Goal: Task Accomplishment & Management: Manage account settings

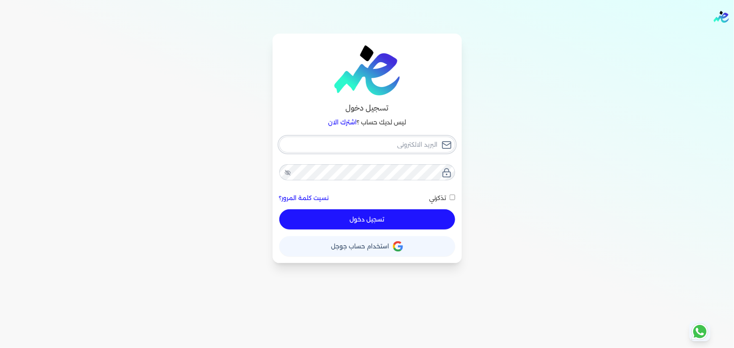
type input "[EMAIL_ADDRESS][DOMAIN_NAME]"
click at [362, 219] on button "تسجيل دخول" at bounding box center [367, 219] width 176 height 20
checkbox input "false"
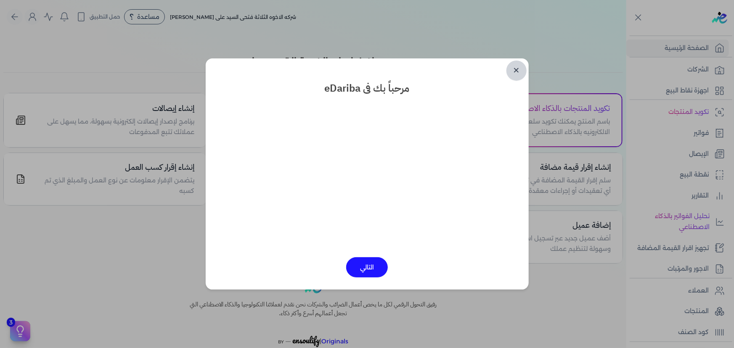
click at [522, 70] on link "✕" at bounding box center [516, 71] width 20 height 20
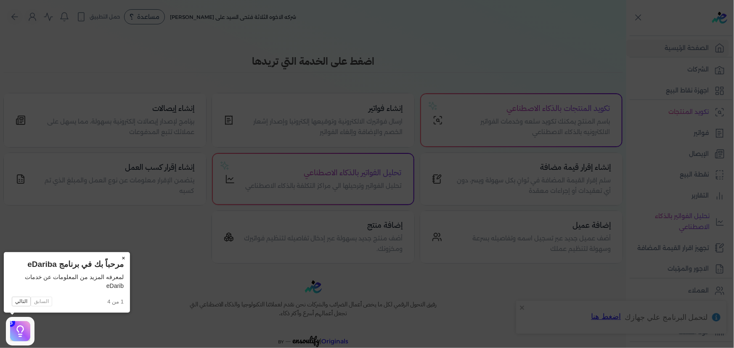
click at [125, 255] on button "×" at bounding box center [122, 258] width 13 height 12
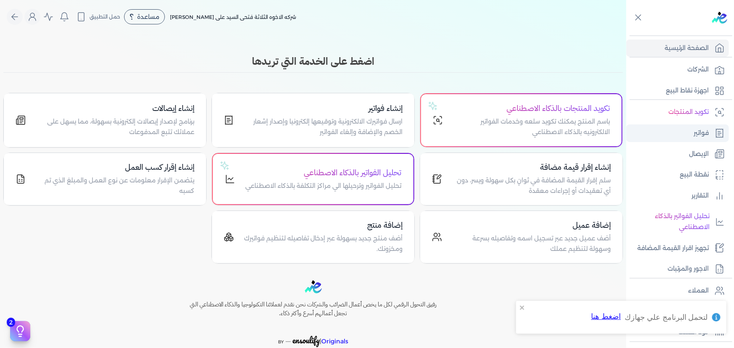
click at [706, 136] on p "فواتير" at bounding box center [700, 133] width 15 height 11
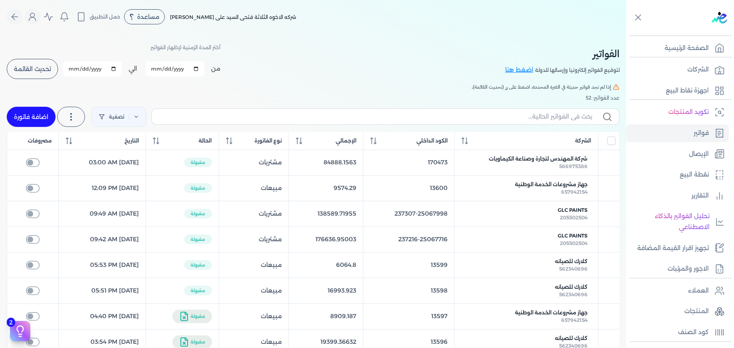
click at [21, 114] on link "اضافة فاتورة" at bounding box center [31, 117] width 49 height 20
select select "EGP"
select select "B"
select select "EGS"
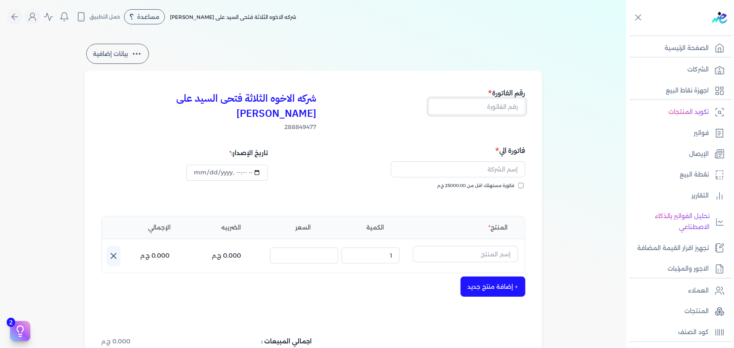
click at [477, 106] on input "text" at bounding box center [477, 106] width 97 height 16
type input "13601"
click at [496, 161] on input "text" at bounding box center [458, 169] width 135 height 16
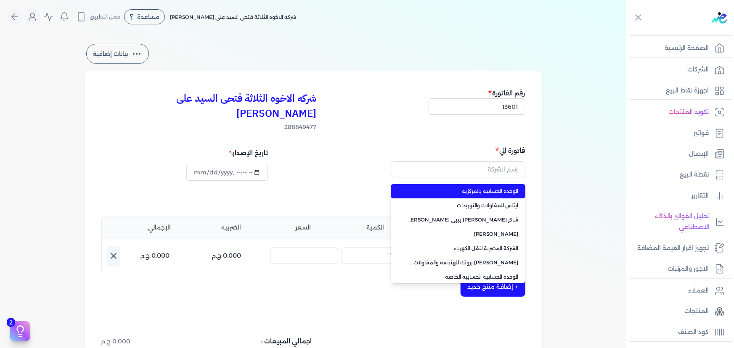
type input "الوحده الحسابيه بالمركزيه"
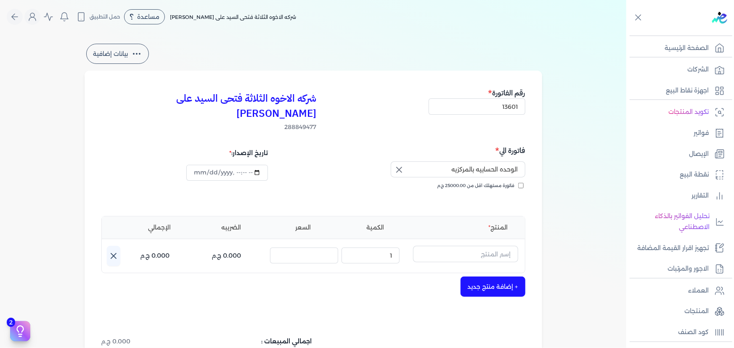
click at [405, 161] on button "button" at bounding box center [398, 169] width 15 height 17
click at [451, 161] on input "text" at bounding box center [458, 169] width 135 height 16
click at [391, 161] on button "الابعاث" at bounding box center [458, 170] width 135 height 19
click at [391, 161] on button "الا" at bounding box center [458, 170] width 135 height 19
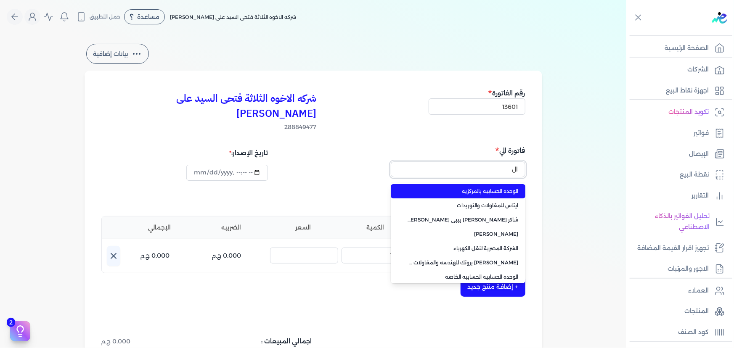
type input "ا"
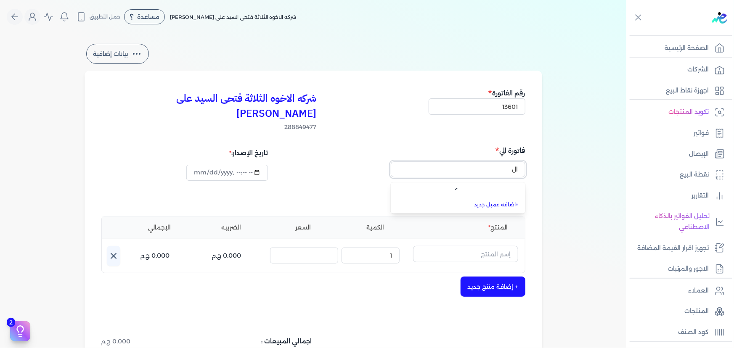
type input "ا"
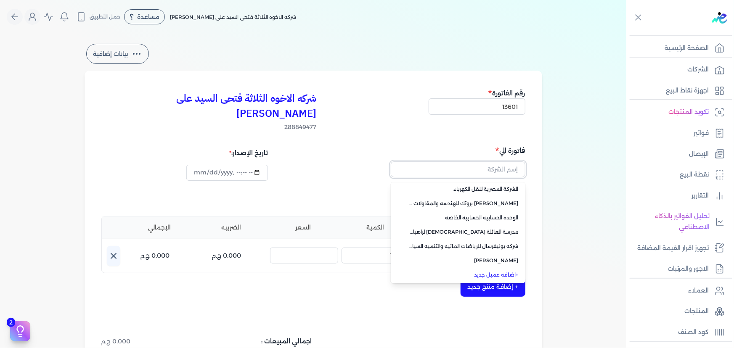
scroll to position [114, 0]
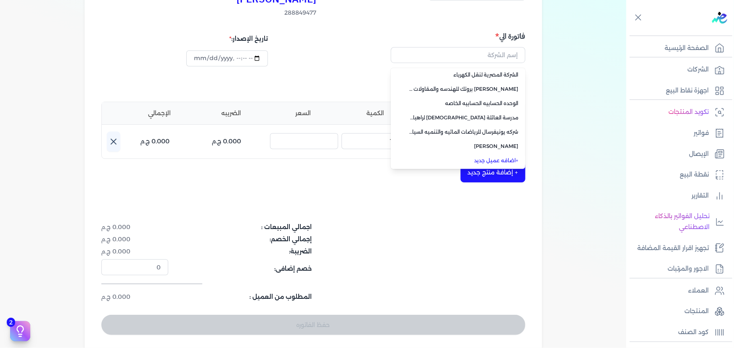
click at [491, 157] on link "+ اضافه عميل جديد" at bounding box center [462, 161] width 111 height 8
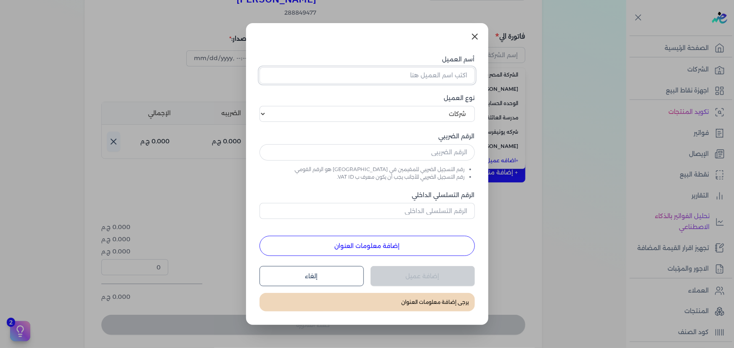
drag, startPoint x: 393, startPoint y: 78, endPoint x: 357, endPoint y: 56, distance: 42.3
click at [393, 78] on input "أسم العميل" at bounding box center [366, 75] width 215 height 16
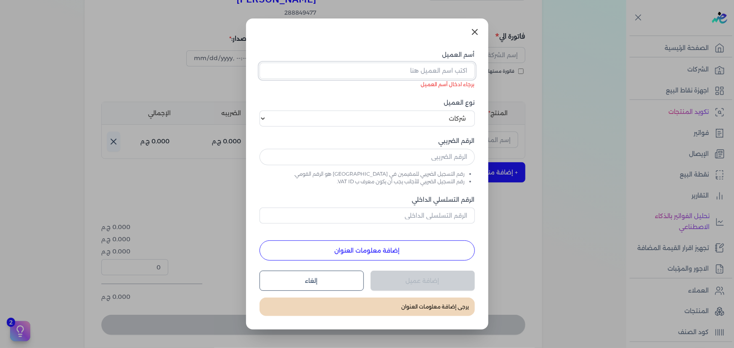
click at [385, 73] on input "أسم العميل" at bounding box center [366, 71] width 215 height 16
paste input "الابحاث العلميه والتعليم والتطوير"
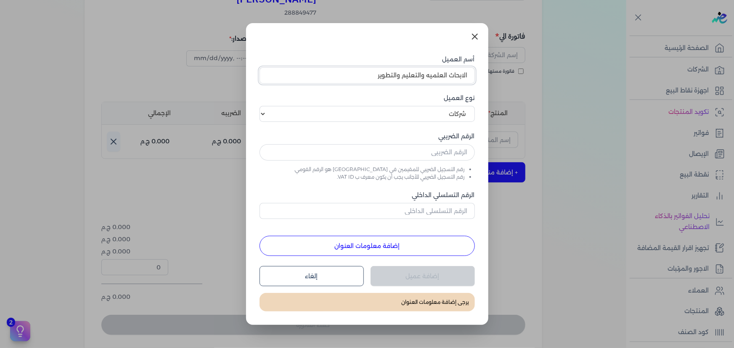
type input "الابحاث العلميه والتعليم والتطوير"
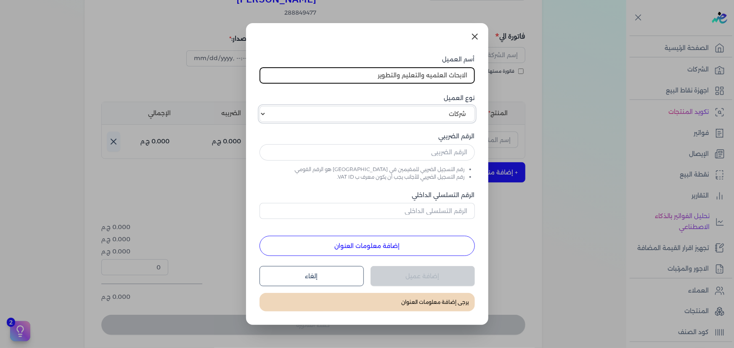
click at [391, 112] on select "اختر نوع العميل شركات أفراد أجنبي" at bounding box center [366, 114] width 215 height 16
click at [259, 106] on select "اختر نوع العميل شركات أفراد أجنبي" at bounding box center [366, 114] width 215 height 16
click at [394, 159] on input "text" at bounding box center [366, 152] width 215 height 16
click at [408, 152] on input "text" at bounding box center [366, 152] width 215 height 16
paste input "558039952"
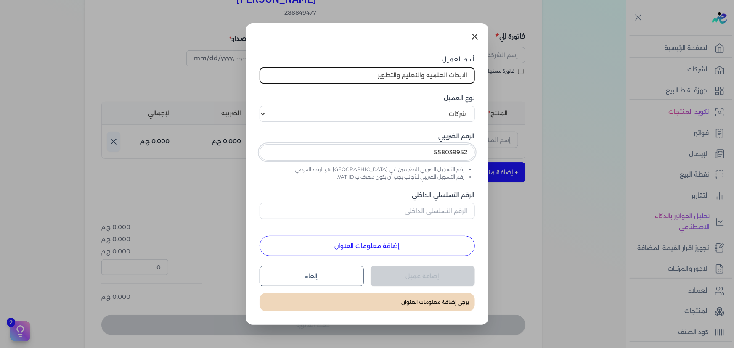
type input "558039952"
click at [406, 241] on button "إضافة معلومات العنوان" at bounding box center [366, 246] width 215 height 20
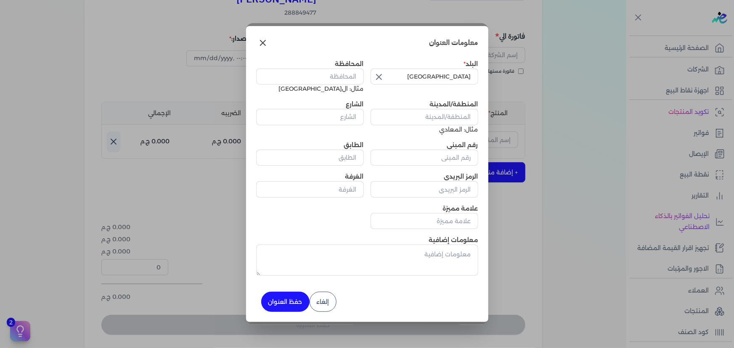
click at [380, 77] on icon "button" at bounding box center [379, 77] width 10 height 10
click at [403, 77] on input "text" at bounding box center [424, 77] width 108 height 16
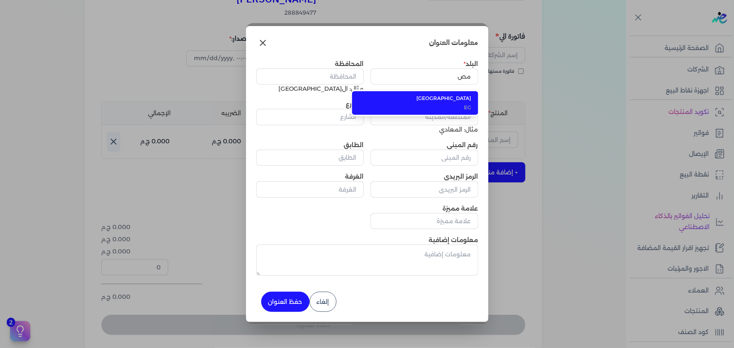
click at [424, 105] on span "EG" at bounding box center [420, 108] width 103 height 8
type input "مصر"
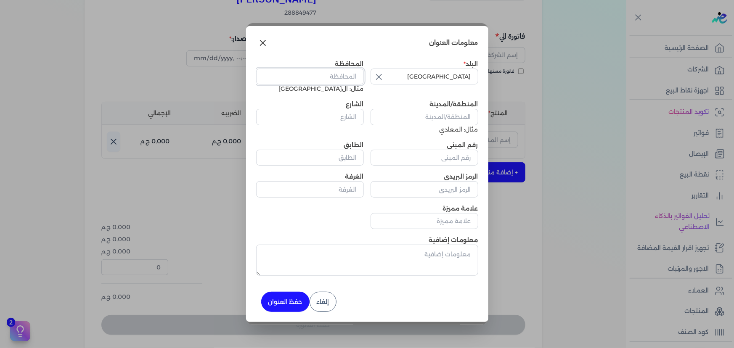
click at [332, 74] on input "المحافظة" at bounding box center [310, 77] width 108 height 16
type input "القاهرة"
drag, startPoint x: 459, startPoint y: 119, endPoint x: 386, endPoint y: 114, distance: 72.5
click at [459, 119] on input "المنطقة/المدينة" at bounding box center [424, 117] width 108 height 16
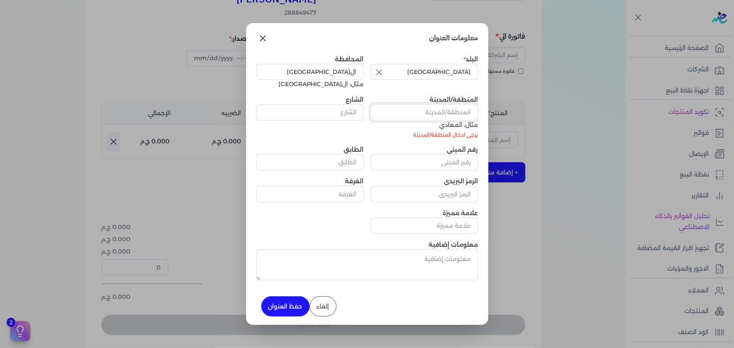
click at [433, 113] on input "المنطقة/المدينة" at bounding box center [424, 112] width 108 height 16
paste input "0 / المركز الرئيسي645 عمارات645 النرجس3 التجمع5 القاهره الجديده"
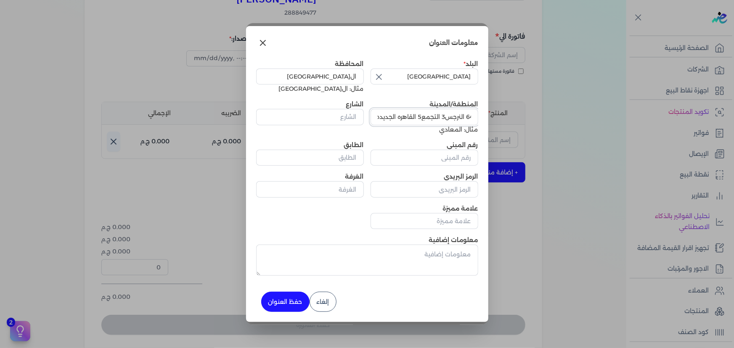
type input "0 / المركز الرئيسي645 عمارات645 النرجس3 التجمع5 القاهره الجديده"
click at [301, 107] on div "الشارع" at bounding box center [310, 112] width 108 height 25
click at [305, 114] on input "الشارع" at bounding box center [310, 117] width 108 height 16
paste input "0 / المركز الرئيسي645 عمارات645 النرجس3 التجمع5 القاهره الجديده"
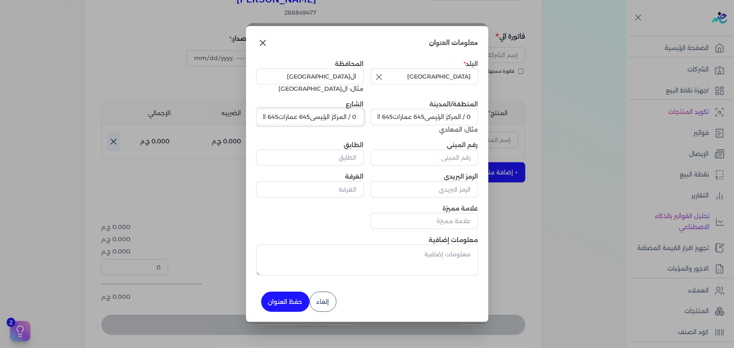
scroll to position [0, -84]
type input "0 / المركز الرئيسي645 عمارات645 النرجس3 التجمع5 القاهره الجديده"
click at [442, 156] on input "رقم المبنى" at bounding box center [424, 158] width 108 height 16
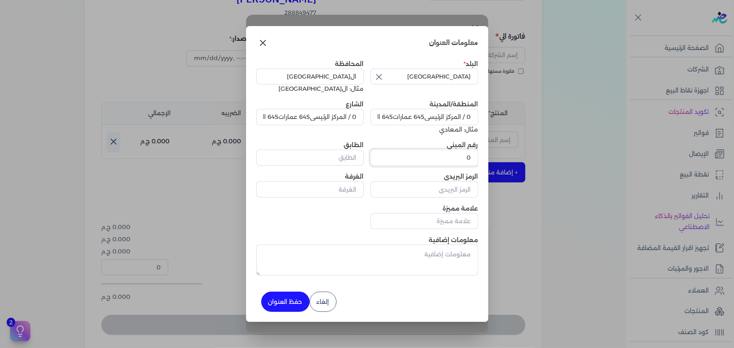
type input "0"
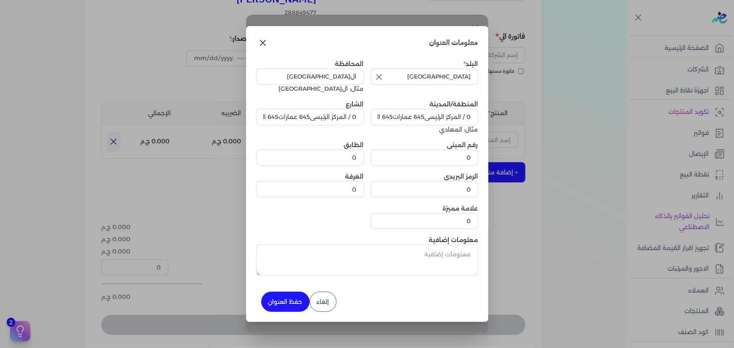
click at [281, 305] on button "حفظ العنوان" at bounding box center [285, 302] width 48 height 20
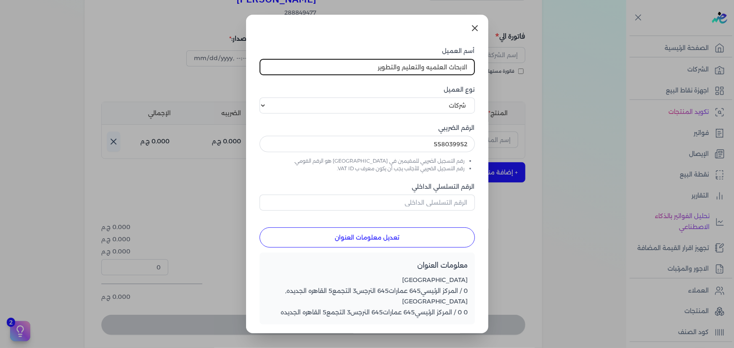
scroll to position [34, 0]
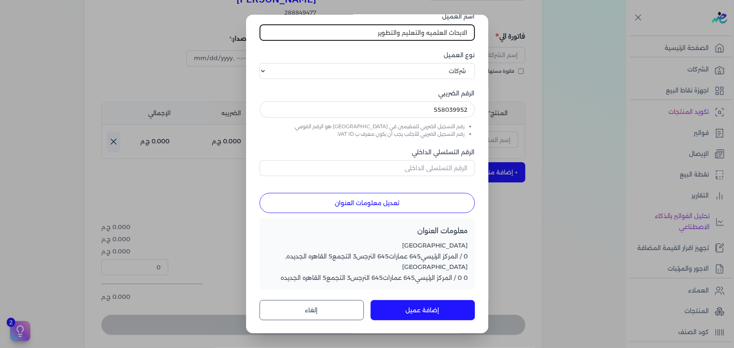
click at [420, 312] on button "إضافة عميل" at bounding box center [422, 310] width 104 height 20
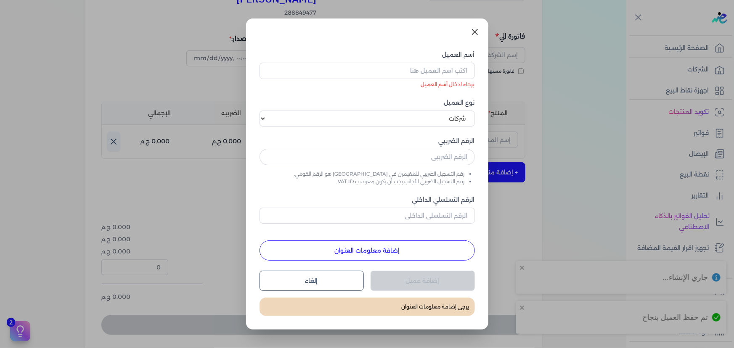
scroll to position [0, 0]
click at [477, 33] on icon at bounding box center [475, 32] width 10 height 10
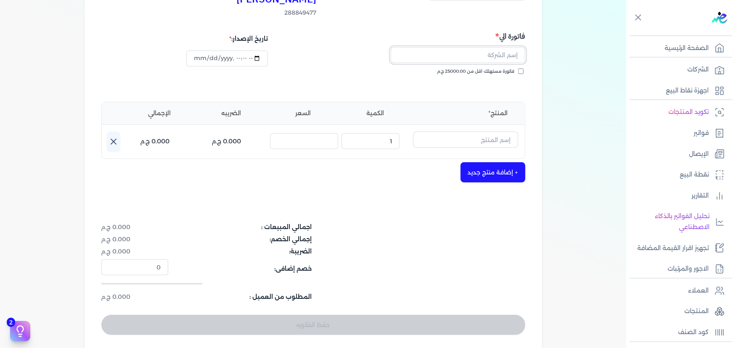
click at [499, 47] on input "text" at bounding box center [458, 55] width 135 height 16
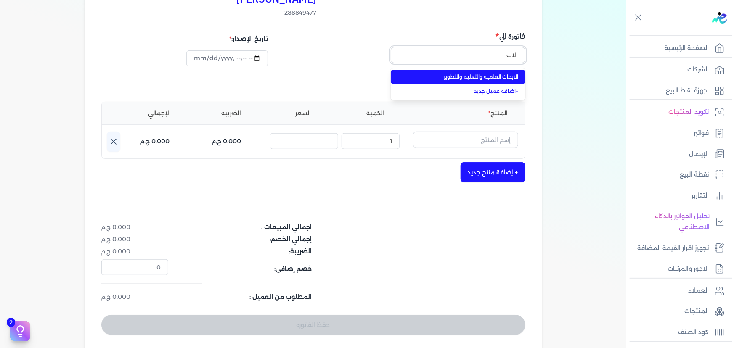
type input "الابحاث العلميه والتعليم والتطوير"
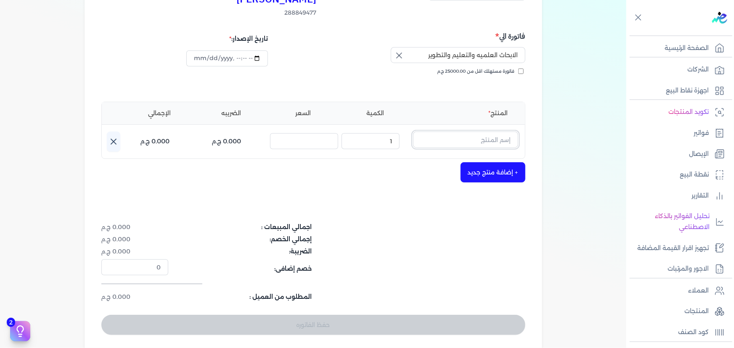
click at [482, 132] on input "text" at bounding box center [465, 140] width 105 height 16
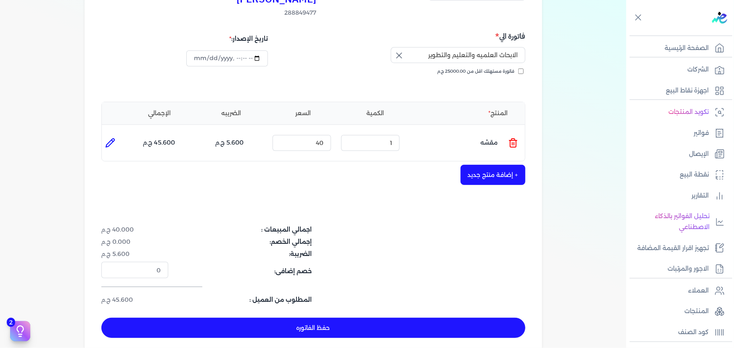
click at [512, 143] on line at bounding box center [512, 144] width 0 height 3
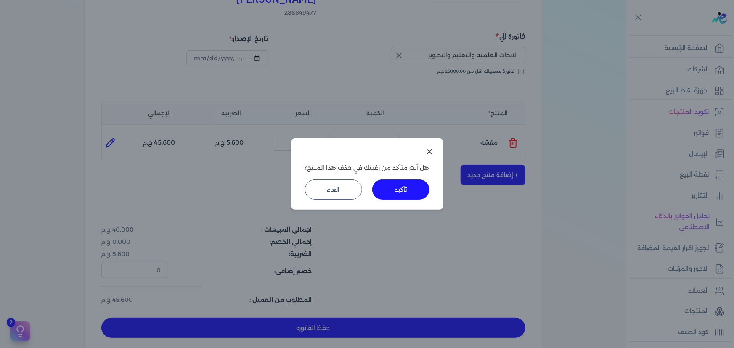
drag, startPoint x: 413, startPoint y: 192, endPoint x: 455, endPoint y: 181, distance: 42.6
click at [413, 192] on button "تأكيد" at bounding box center [400, 190] width 57 height 20
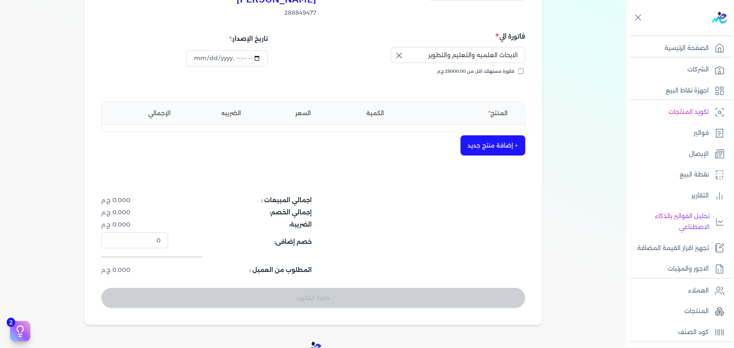
click at [488, 135] on button "+ إضافة منتج جديد" at bounding box center [492, 145] width 65 height 20
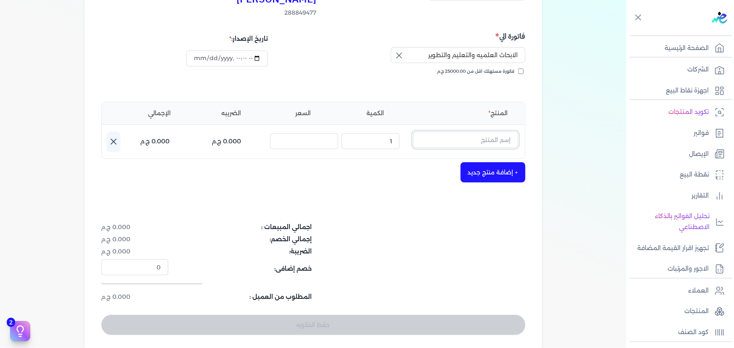
click at [463, 132] on input "text" at bounding box center [465, 140] width 105 height 16
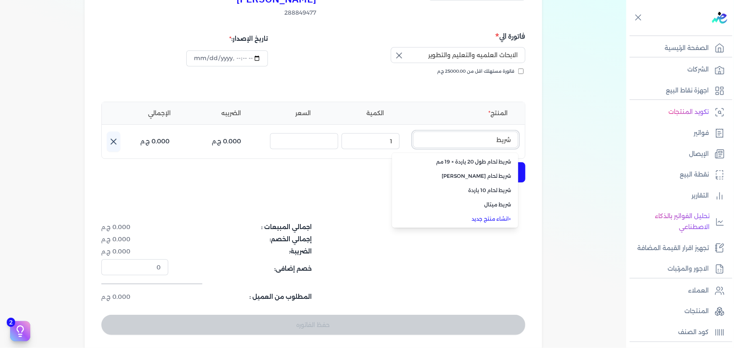
type input "شريط"
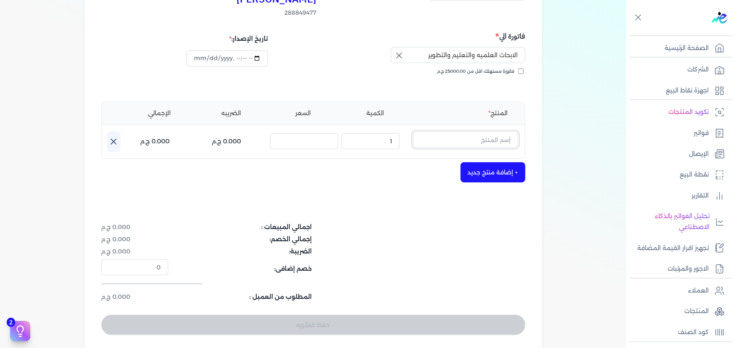
click at [446, 132] on input "text" at bounding box center [465, 140] width 105 height 16
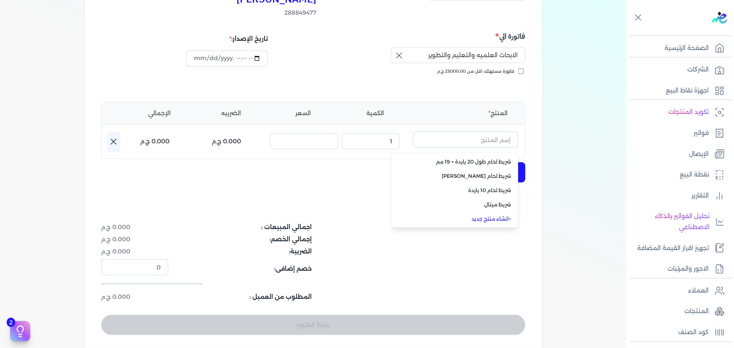
click at [497, 215] on link "+ انشاء منتج جديد" at bounding box center [460, 219] width 103 height 8
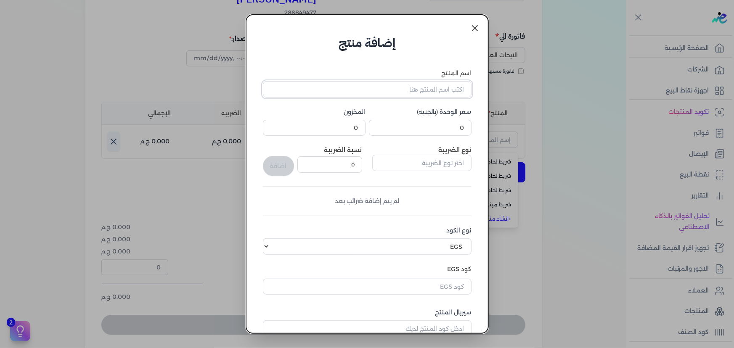
click at [411, 86] on input "اسم المنتج" at bounding box center [367, 89] width 209 height 16
type input "ش لزق فيتو نايت 50 ك سافيتو"
click at [376, 87] on input "ش لزق فيتو نايت 50 ك سافيتو" at bounding box center [367, 89] width 209 height 16
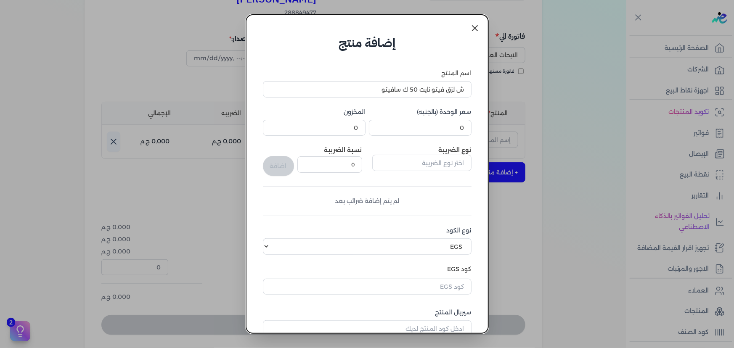
click at [471, 25] on icon at bounding box center [475, 28] width 10 height 10
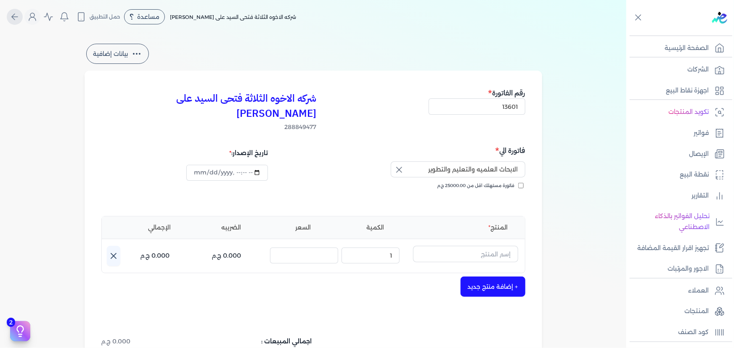
click at [12, 20] on icon "Global" at bounding box center [15, 17] width 10 height 10
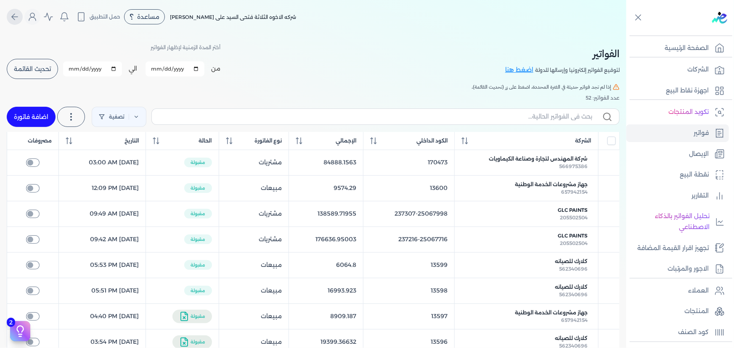
click at [19, 20] on icon "Global" at bounding box center [15, 17] width 10 height 10
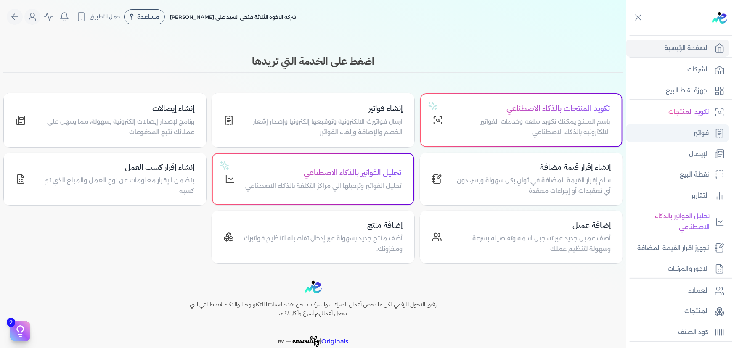
click at [688, 130] on link "فواتير" at bounding box center [677, 133] width 103 height 18
drag, startPoint x: 702, startPoint y: 313, endPoint x: 520, endPoint y: 238, distance: 196.3
click at [701, 312] on p "المنتجات" at bounding box center [696, 311] width 24 height 11
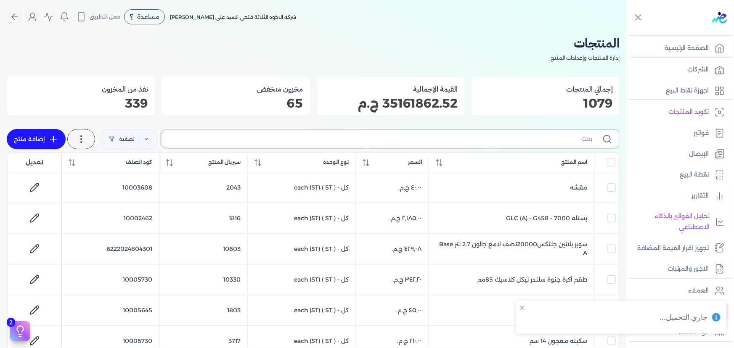
click at [392, 140] on input "text" at bounding box center [380, 139] width 423 height 9
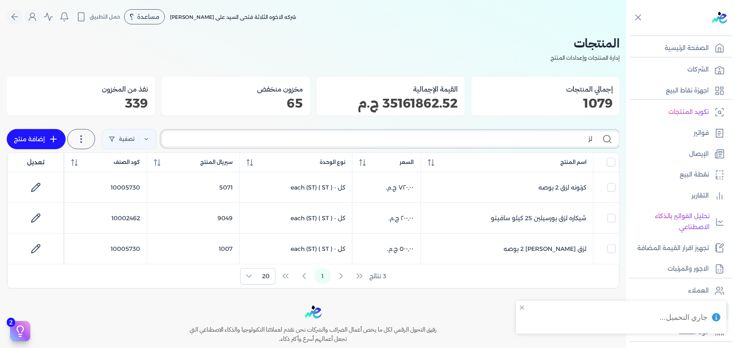
type input "لزق"
checkbox input "false"
drag, startPoint x: 560, startPoint y: 140, endPoint x: 645, endPoint y: 131, distance: 85.0
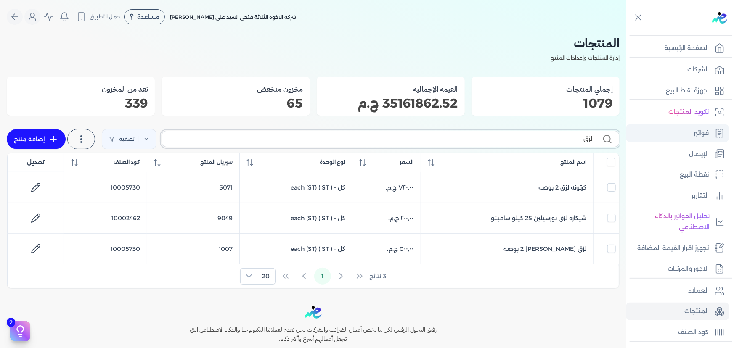
click at [645, 131] on div "Toggle Navigation الصفحة الرئيسية الشركات اجهزة نقاط البيع تكويد المنتجات فواتي…" at bounding box center [367, 174] width 734 height 348
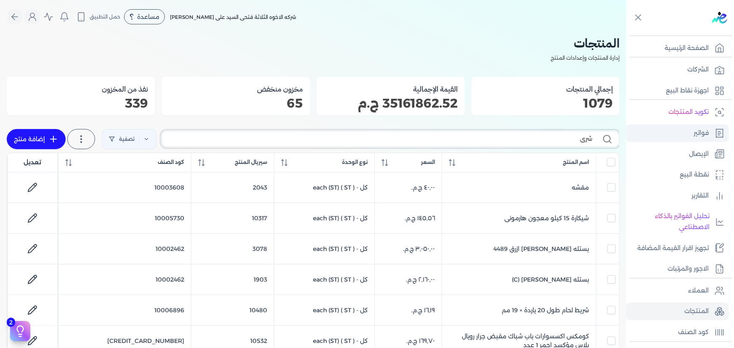
type input "شريط"
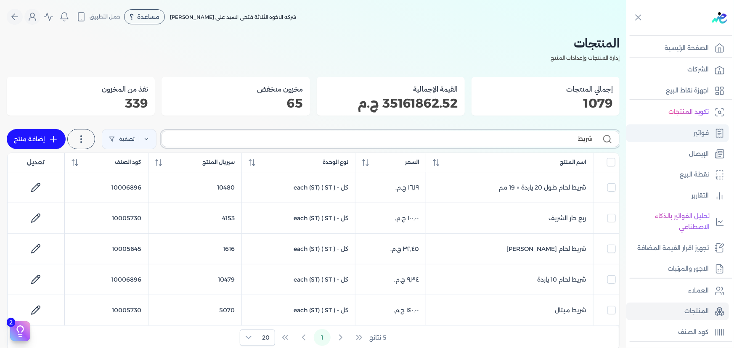
checkbox input "false"
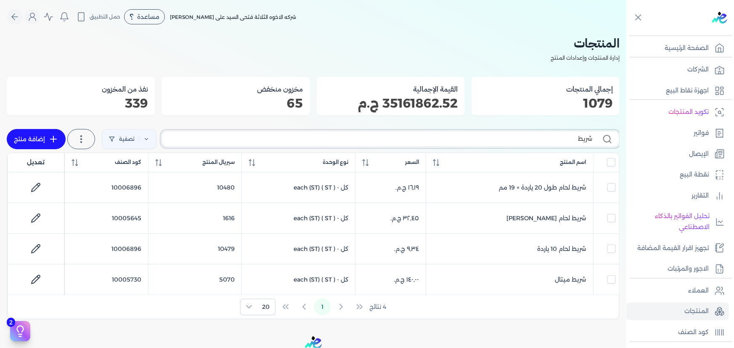
click at [547, 140] on input "شريط" at bounding box center [380, 139] width 423 height 9
click at [547, 141] on input "شريط" at bounding box center [380, 139] width 423 height 9
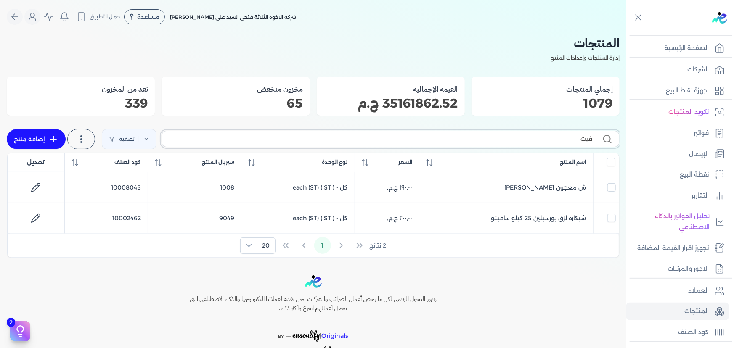
type input "فيتو"
checkbox input "false"
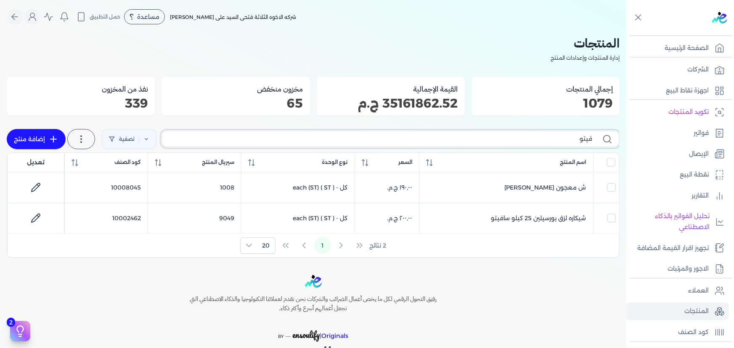
click at [567, 138] on input "فيتو" at bounding box center [380, 139] width 423 height 9
click at [573, 141] on input "فيتو" at bounding box center [380, 139] width 423 height 9
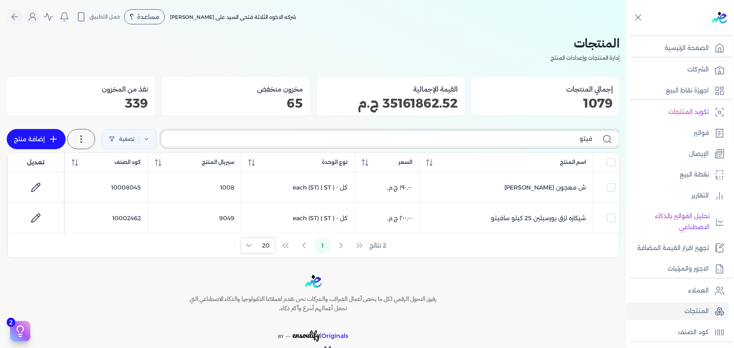
click at [573, 141] on input "فيتو" at bounding box center [380, 139] width 423 height 9
click at [569, 139] on input "فيتو" at bounding box center [380, 139] width 423 height 9
click at [551, 140] on input "فيتو" at bounding box center [380, 139] width 423 height 9
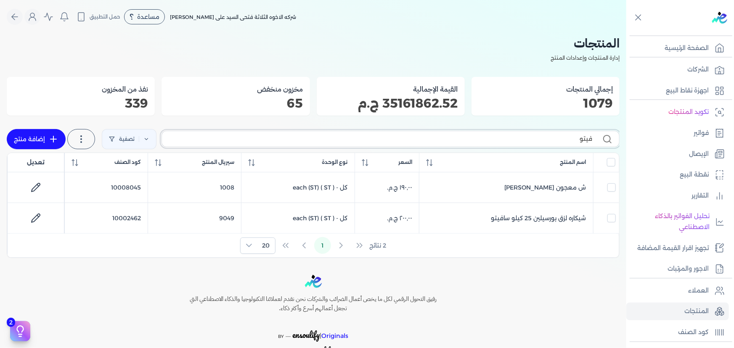
click at [551, 140] on input "فيتو" at bounding box center [380, 139] width 423 height 9
type input "سافيتو"
checkbox input "false"
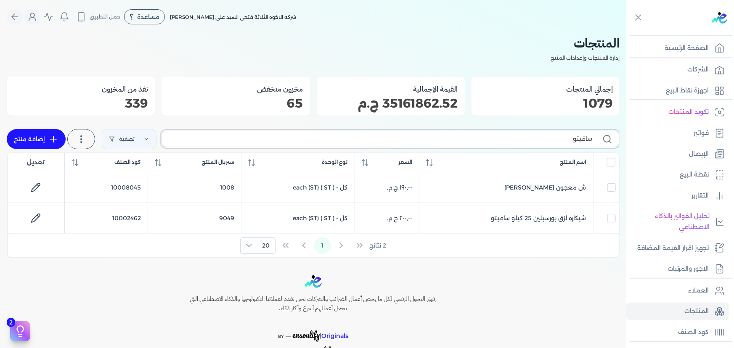
checkbox input "false"
click at [685, 143] on div "Toggle Navigation الصفحة الرئيسية الشركات اجهزة نقاط البيع تكويد المنتجات فواتي…" at bounding box center [367, 174] width 734 height 348
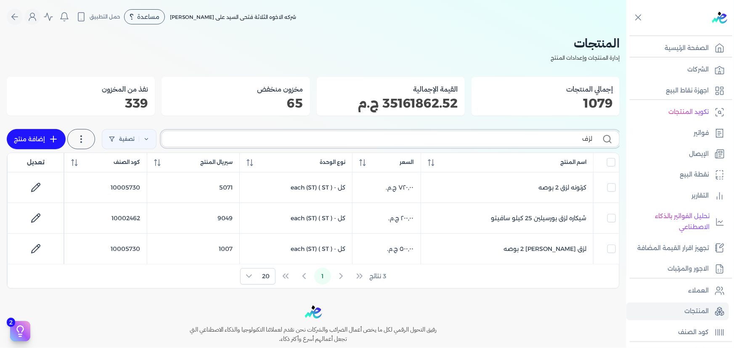
type input "لزفق"
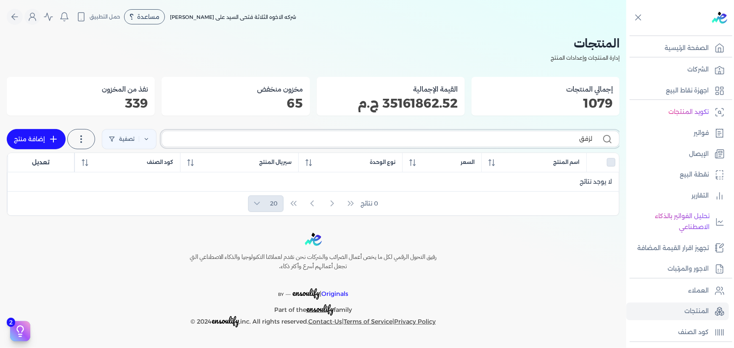
checkbox input "false"
type input "لزق"
checkbox input "false"
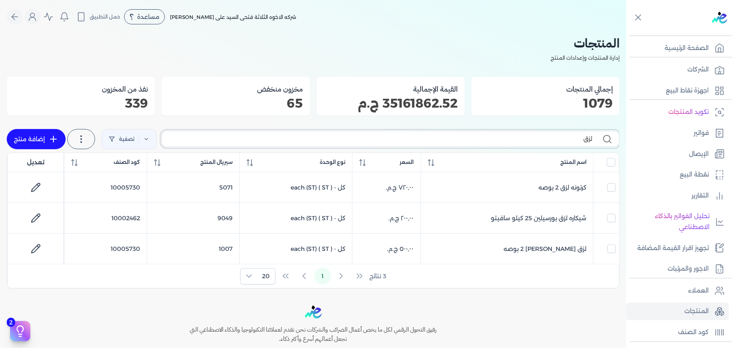
type input "لزق"
click at [554, 135] on input "لزق" at bounding box center [380, 139] width 423 height 9
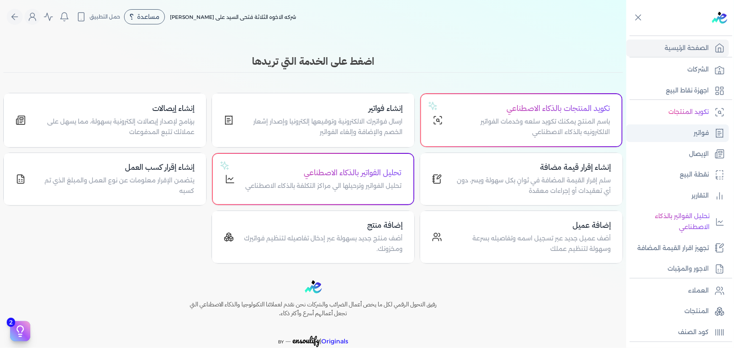
click at [698, 136] on p "فواتير" at bounding box center [700, 133] width 15 height 11
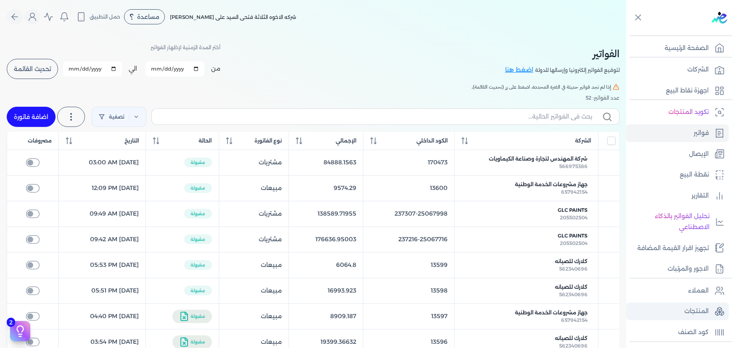
click at [702, 312] on p "المنتجات" at bounding box center [696, 311] width 24 height 11
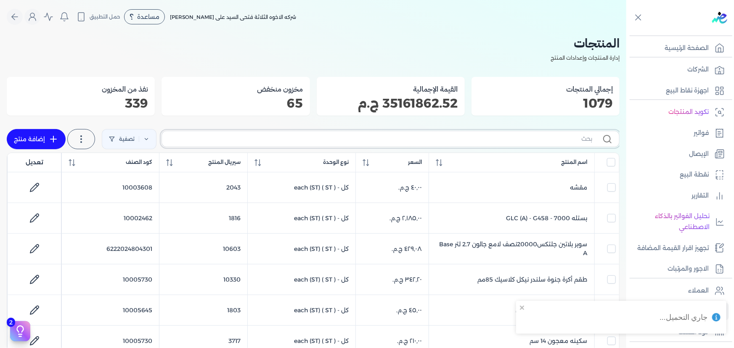
click at [474, 140] on input "text" at bounding box center [380, 139] width 423 height 9
click at [329, 142] on input "text" at bounding box center [380, 139] width 423 height 9
paste input "Vetonit-Ceramic-Fix-Whi-50 k.g"
type input "Vetonit-Ceramic-Fix-Whi-50 k.g"
checkbox input "false"
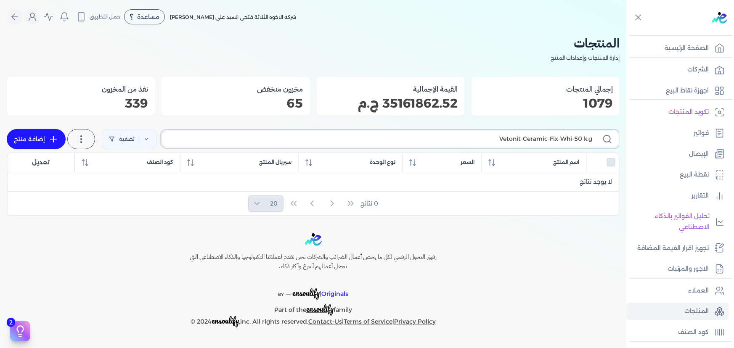
type input "Vetonit-Ceramic-Fix-Whi-50 k.g"
click at [454, 136] on input "Vetonit-Ceramic-Fix-Whi-50 k.g" at bounding box center [380, 139] width 423 height 9
type input "V"
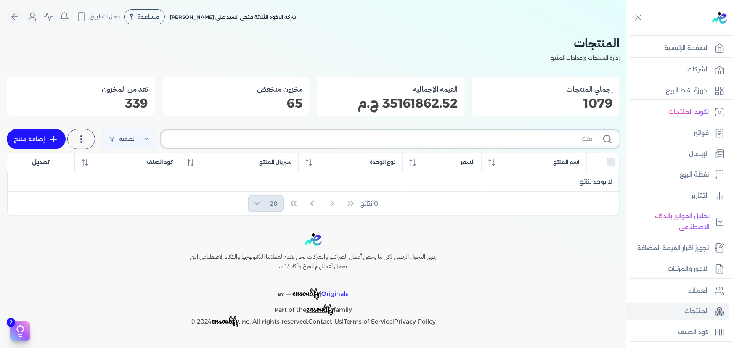
checkbox input "false"
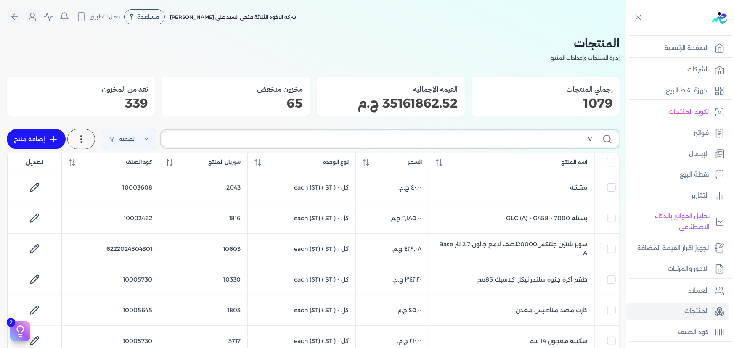
checkbox input "false"
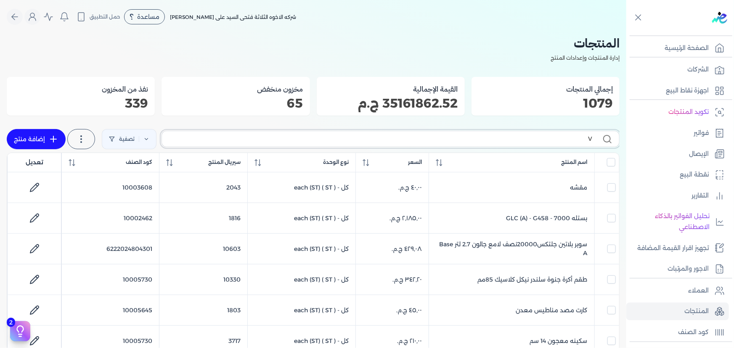
checkbox input "false"
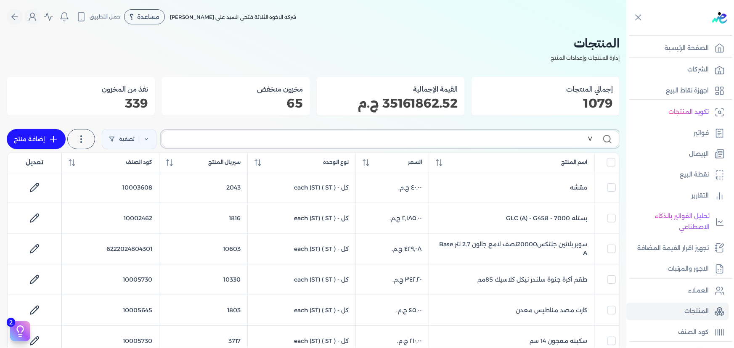
checkbox input "false"
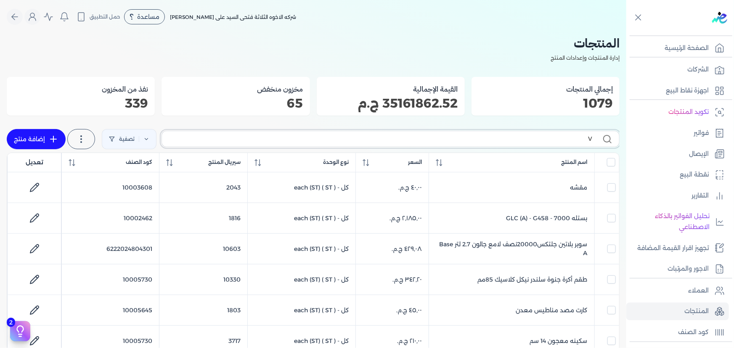
checkbox input "false"
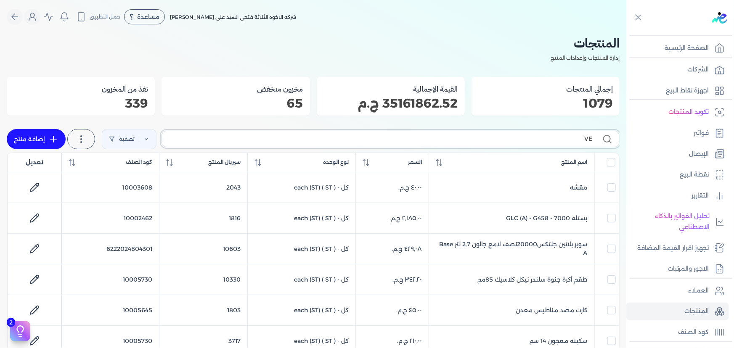
type input "VET"
checkbox input "false"
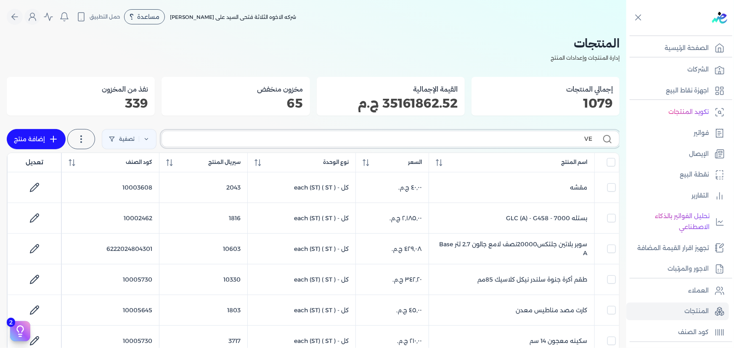
checkbox input "false"
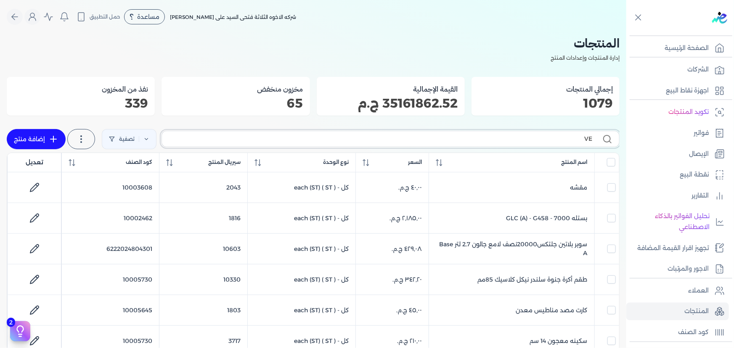
checkbox input "false"
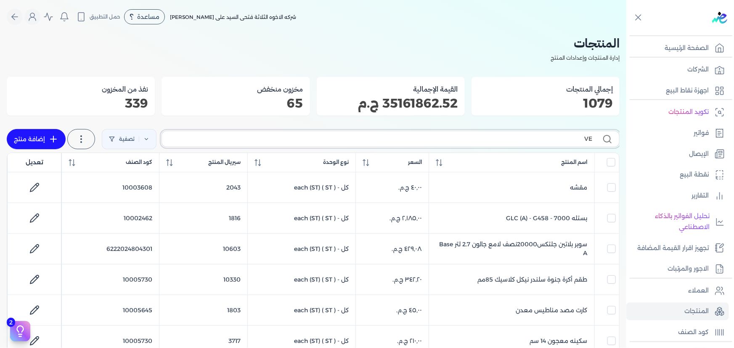
checkbox input "false"
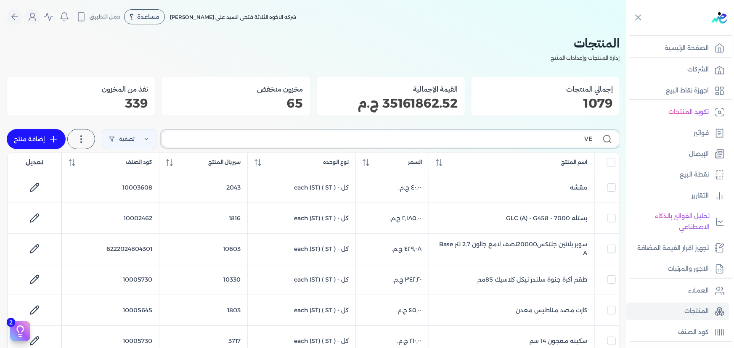
checkbox input "false"
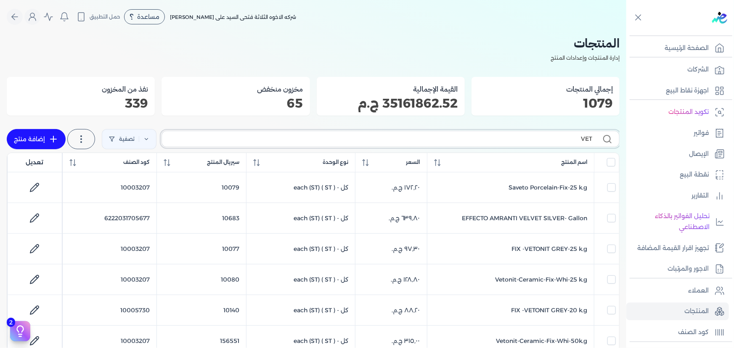
type input "VETn"
checkbox input "false"
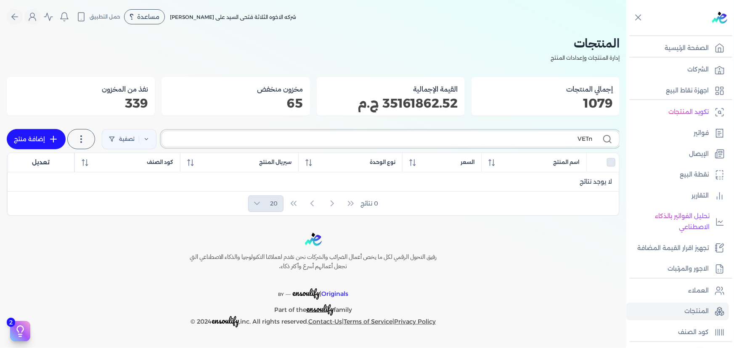
type input "VET"
checkbox input "false"
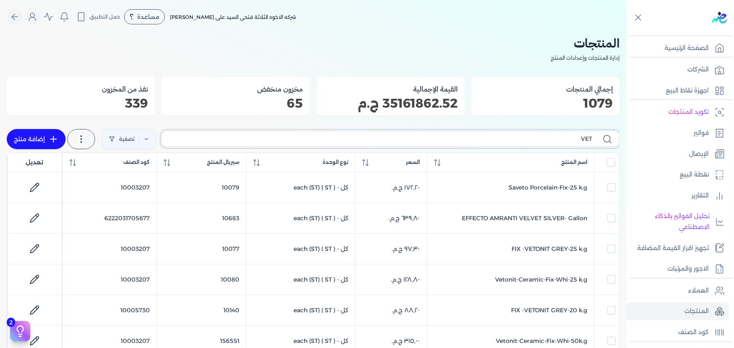
type input "VETN"
checkbox input "false"
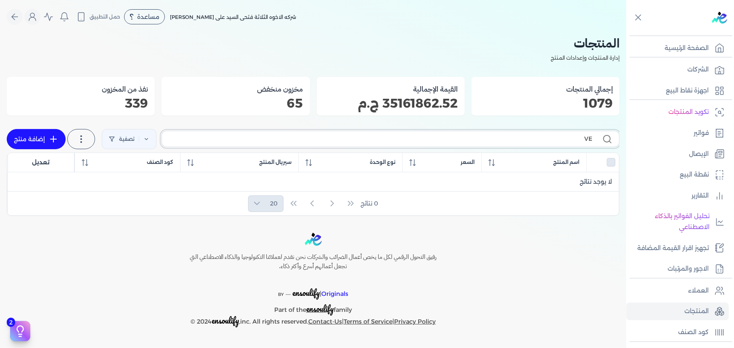
type input "V"
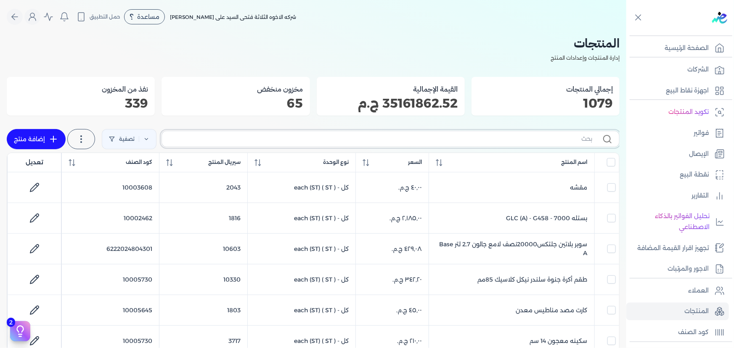
checkbox input "false"
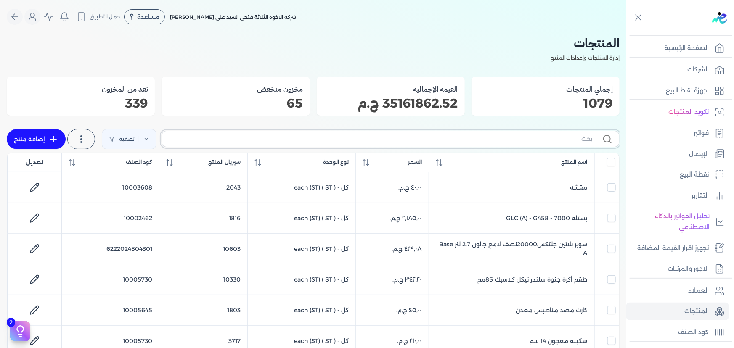
checkbox input "false"
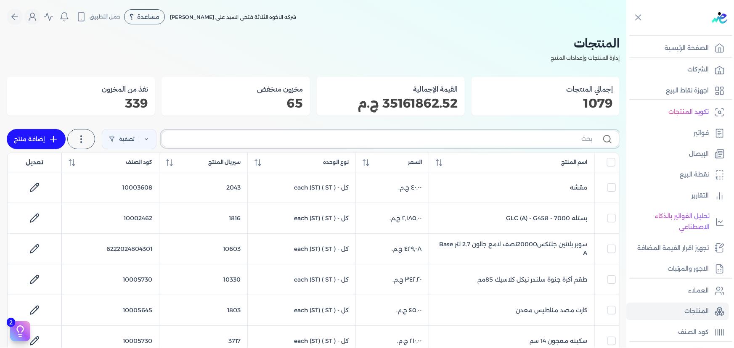
checkbox input "false"
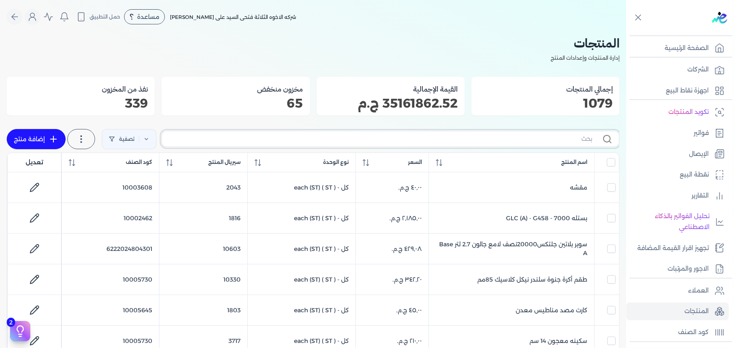
checkbox input "false"
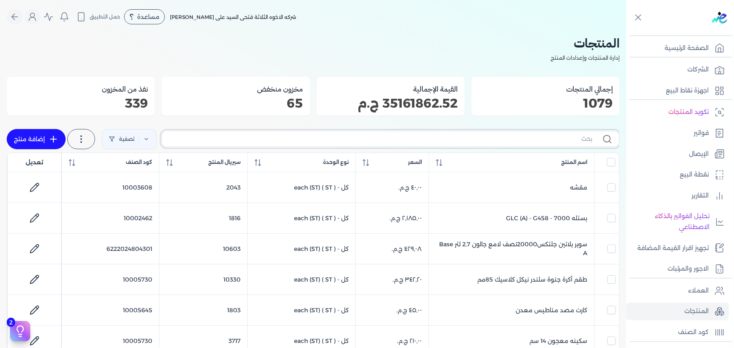
checkbox input "false"
type input "v"
checkbox input "false"
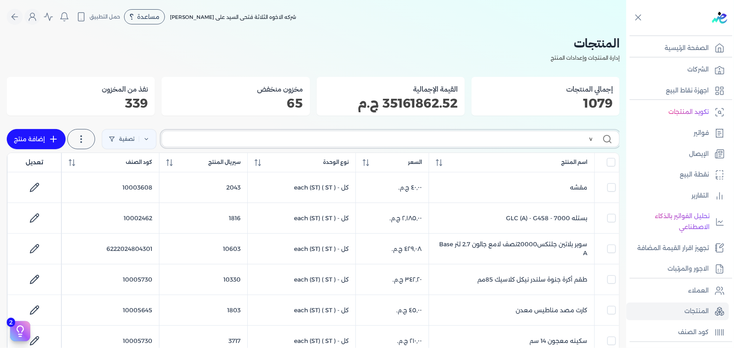
checkbox input "false"
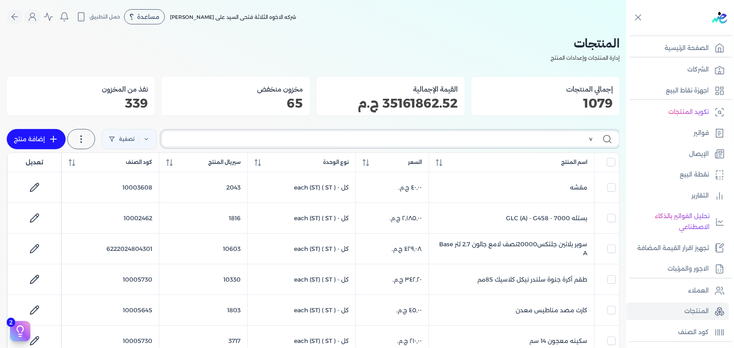
checkbox input "false"
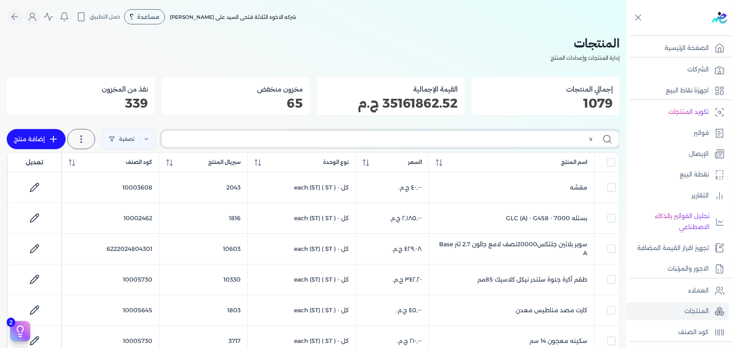
checkbox input "false"
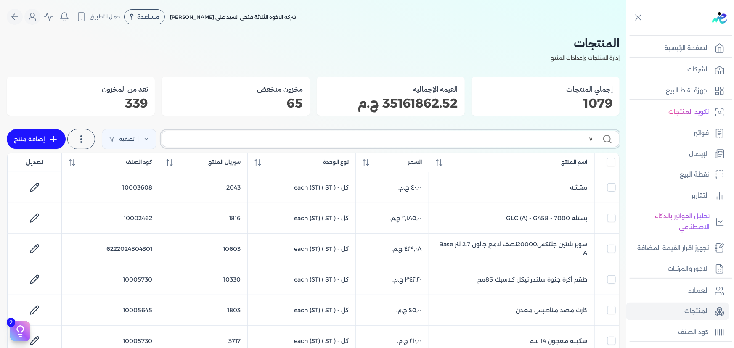
checkbox input "false"
type input "vet"
checkbox input "false"
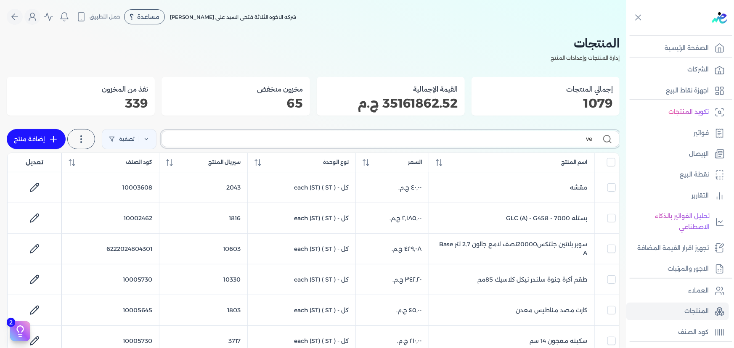
checkbox input "false"
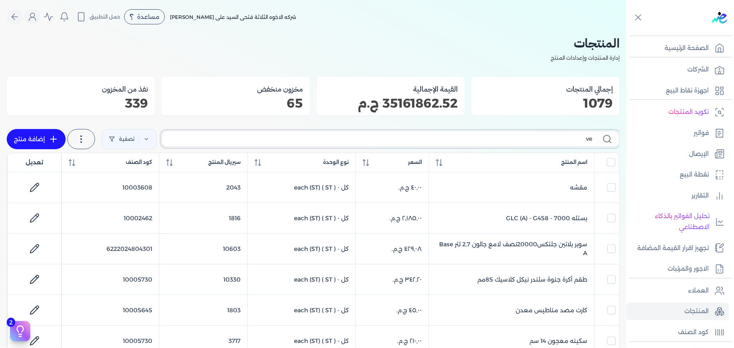
checkbox input "false"
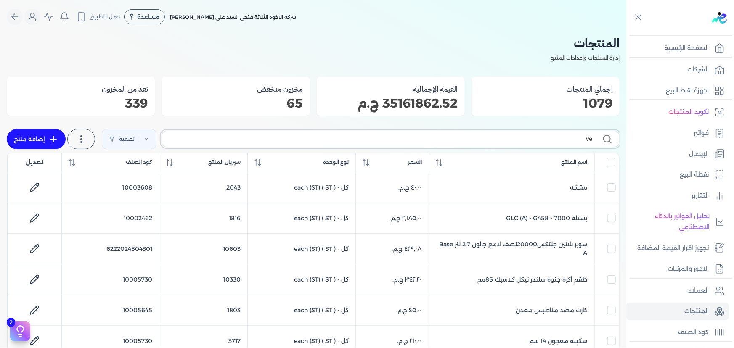
checkbox input "false"
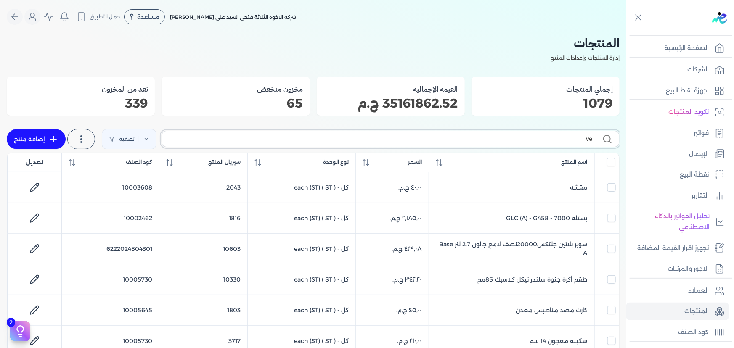
checkbox input "false"
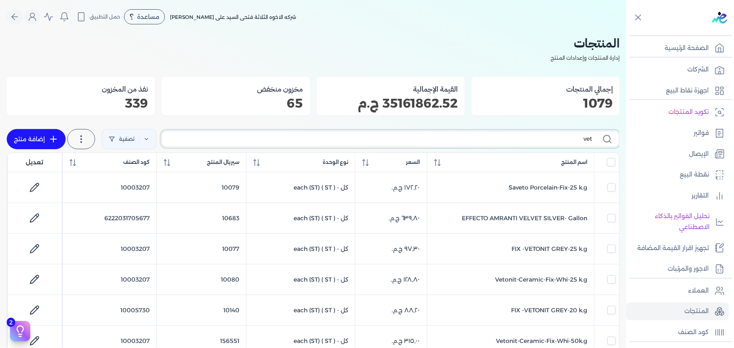
type input "vetn"
checkbox input "false"
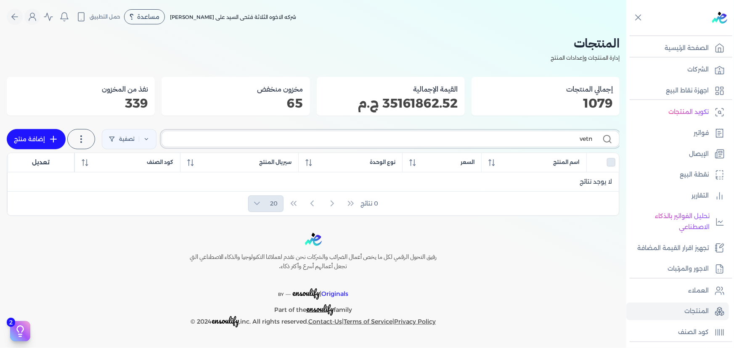
type input "vet"
checkbox input "false"
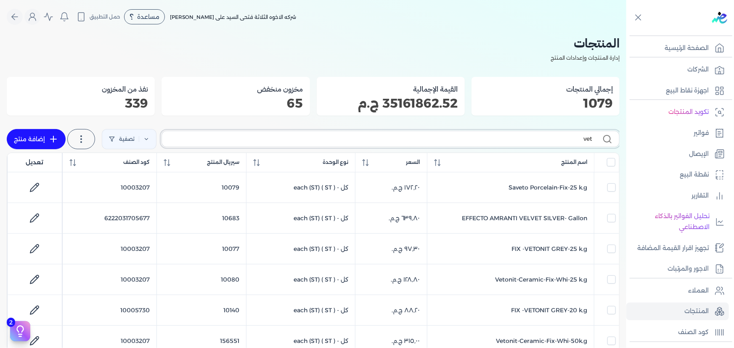
type input "veto"
checkbox input "false"
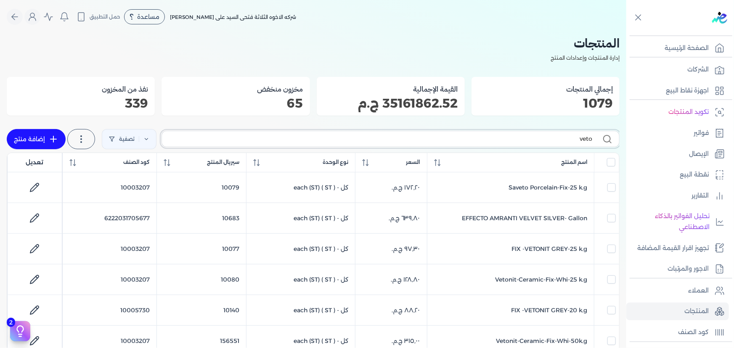
checkbox input "false"
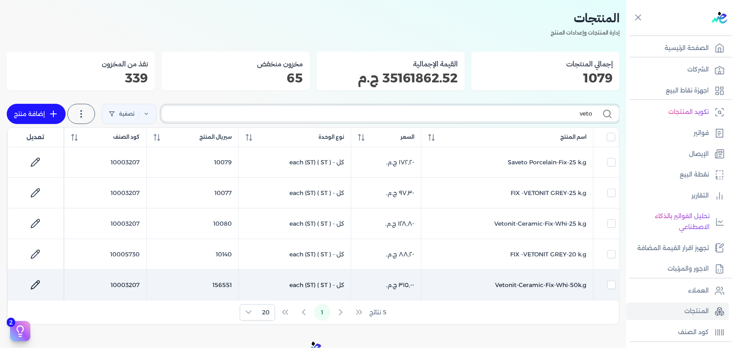
scroll to position [38, 0]
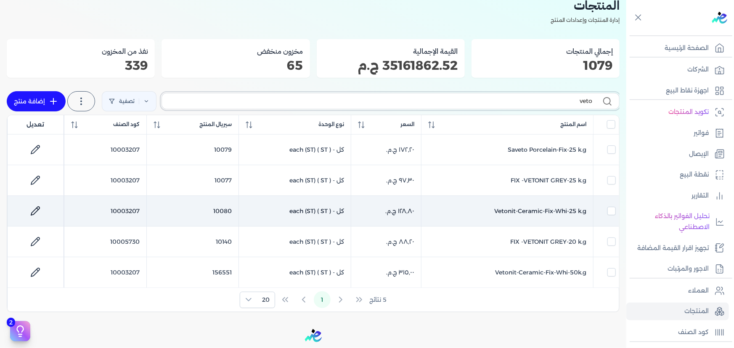
type input "veto"
click at [549, 219] on td "Vetonit-Ceramic-Fix-Whi-25 k.g" at bounding box center [507, 211] width 172 height 31
checkbox input "false"
checkbox input "true"
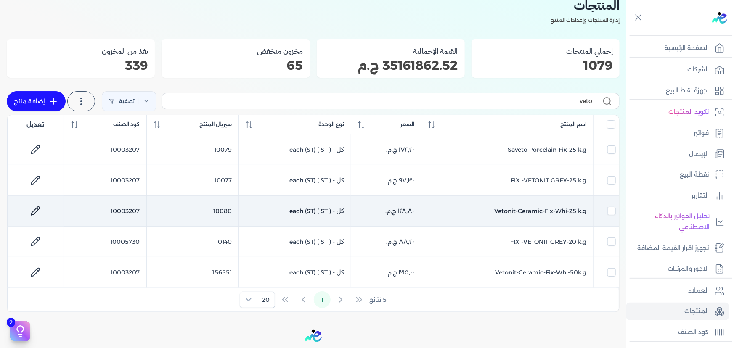
checkbox input "false"
click at [36, 208] on icon at bounding box center [35, 211] width 10 height 10
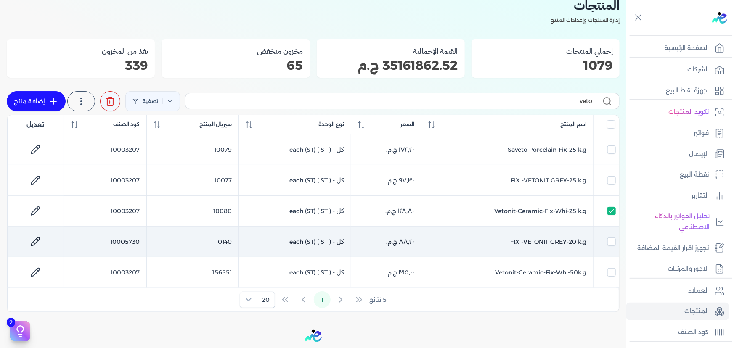
select select "GS1"
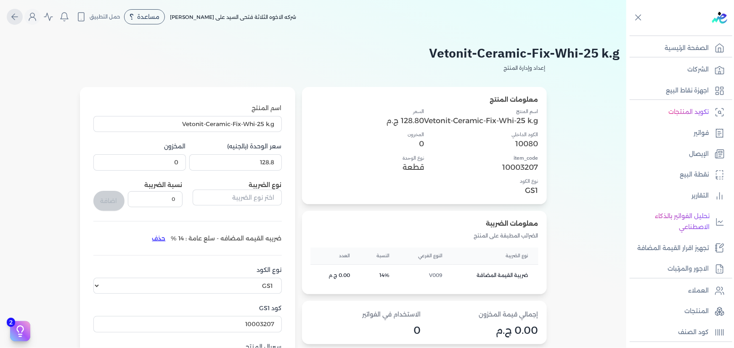
click at [17, 16] on icon "Global" at bounding box center [15, 17] width 10 height 10
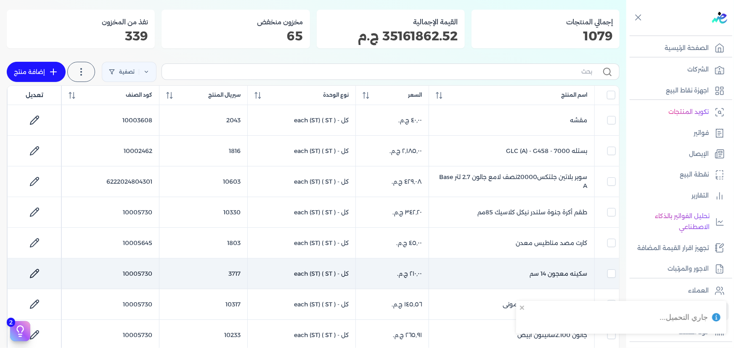
scroll to position [76, 0]
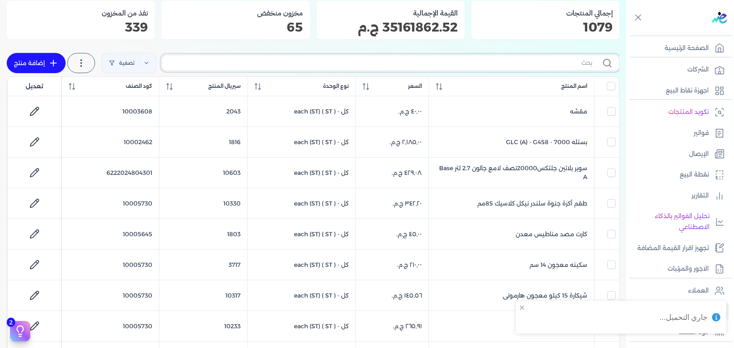
click at [487, 63] on input "text" at bounding box center [380, 62] width 423 height 9
type input "vet"
checkbox input "false"
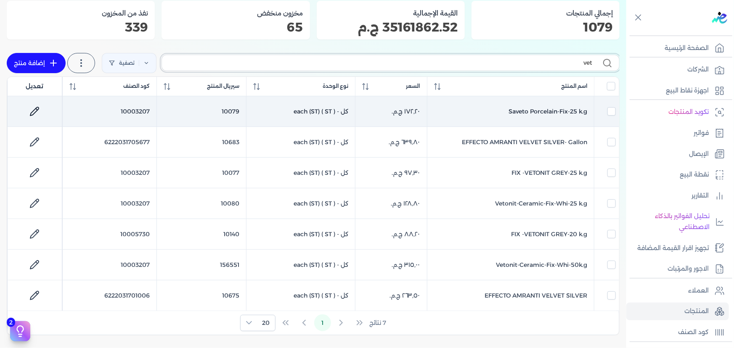
type input "veto"
checkbox input "false"
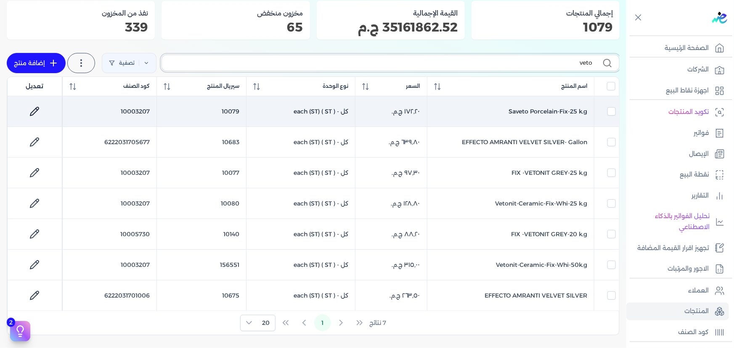
checkbox input "false"
type input "veton"
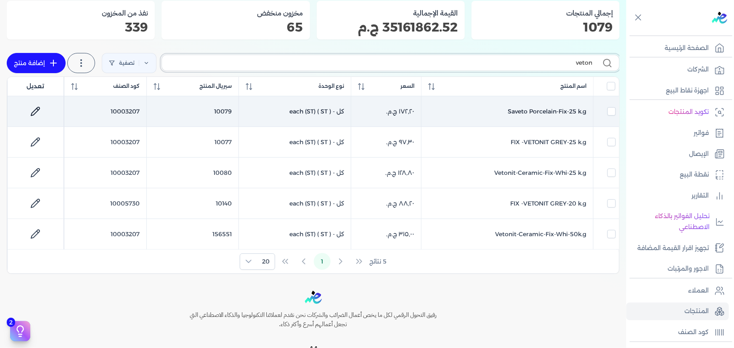
checkbox input "false"
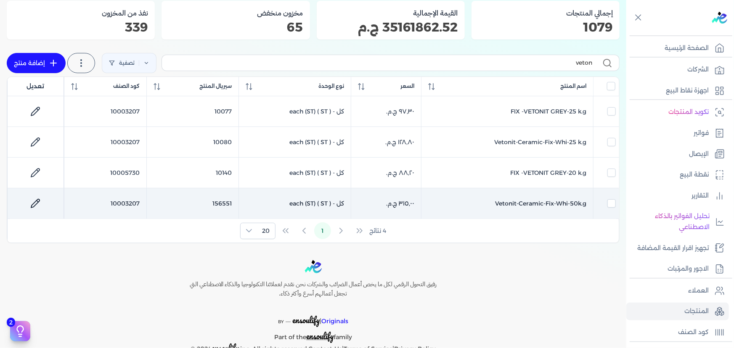
click at [34, 201] on icon at bounding box center [35, 203] width 10 height 10
select select "GS1"
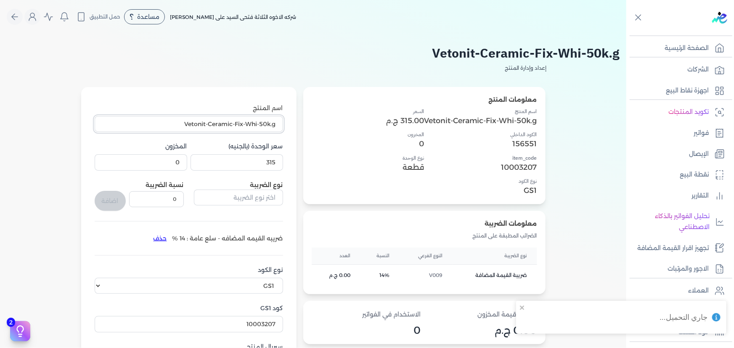
click at [173, 122] on input "Vetonit-Ceramic-Fix-Whi-50k.g" at bounding box center [189, 124] width 188 height 16
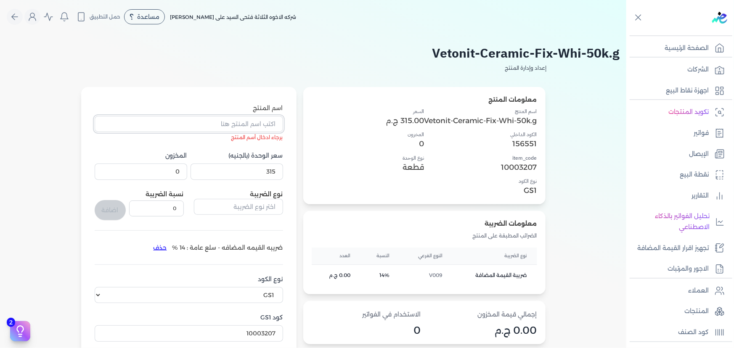
click at [225, 124] on input "اسم المنتج" at bounding box center [189, 124] width 188 height 16
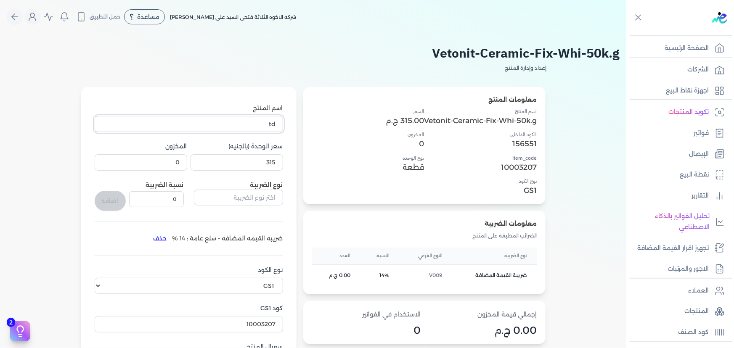
type input "t"
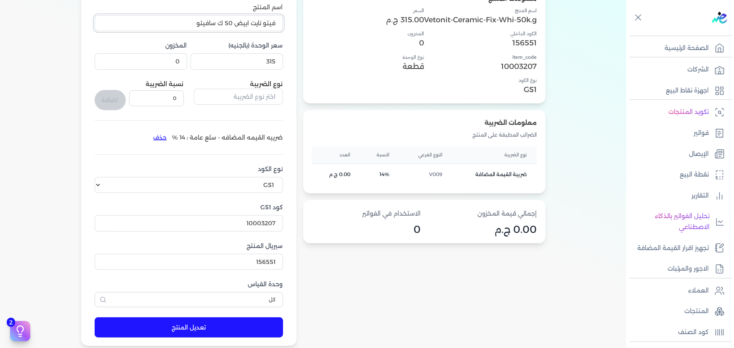
scroll to position [153, 0]
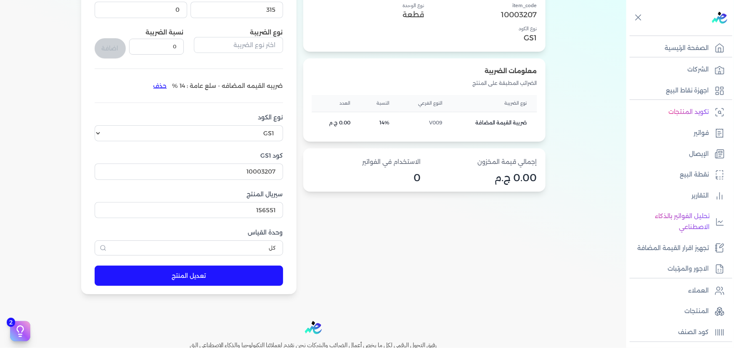
type input "فيتو نايت ابيض 50 ك سافيتو"
click at [212, 283] on button "تعديل المنتج" at bounding box center [189, 276] width 188 height 20
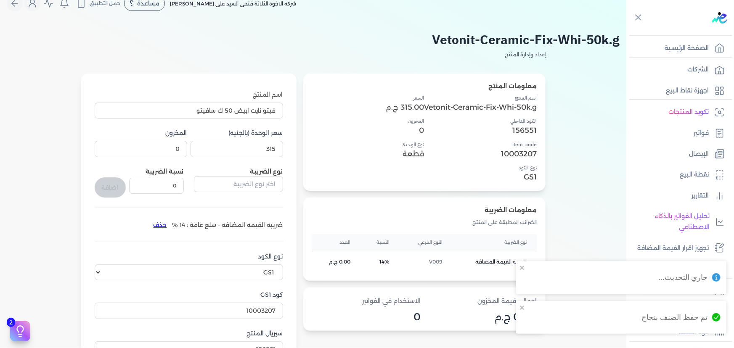
scroll to position [0, 0]
